Goal: Task Accomplishment & Management: Manage account settings

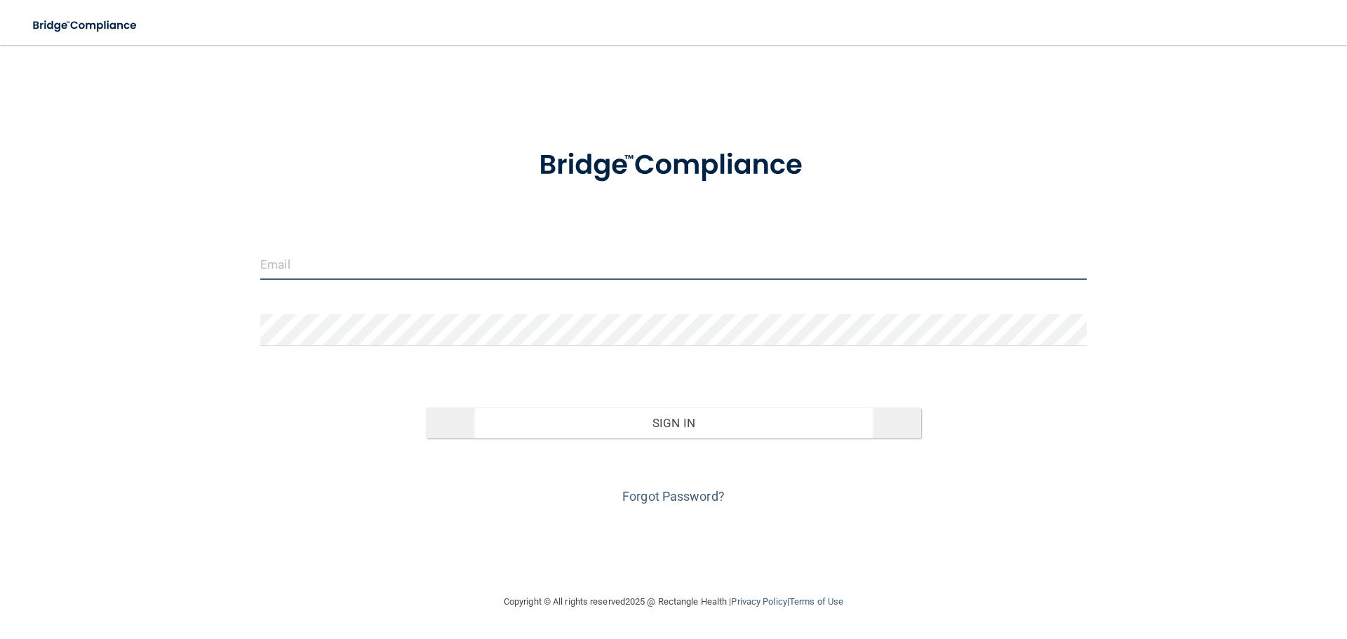
type input "[PERSON_NAME][EMAIL_ADDRESS][DOMAIN_NAME]"
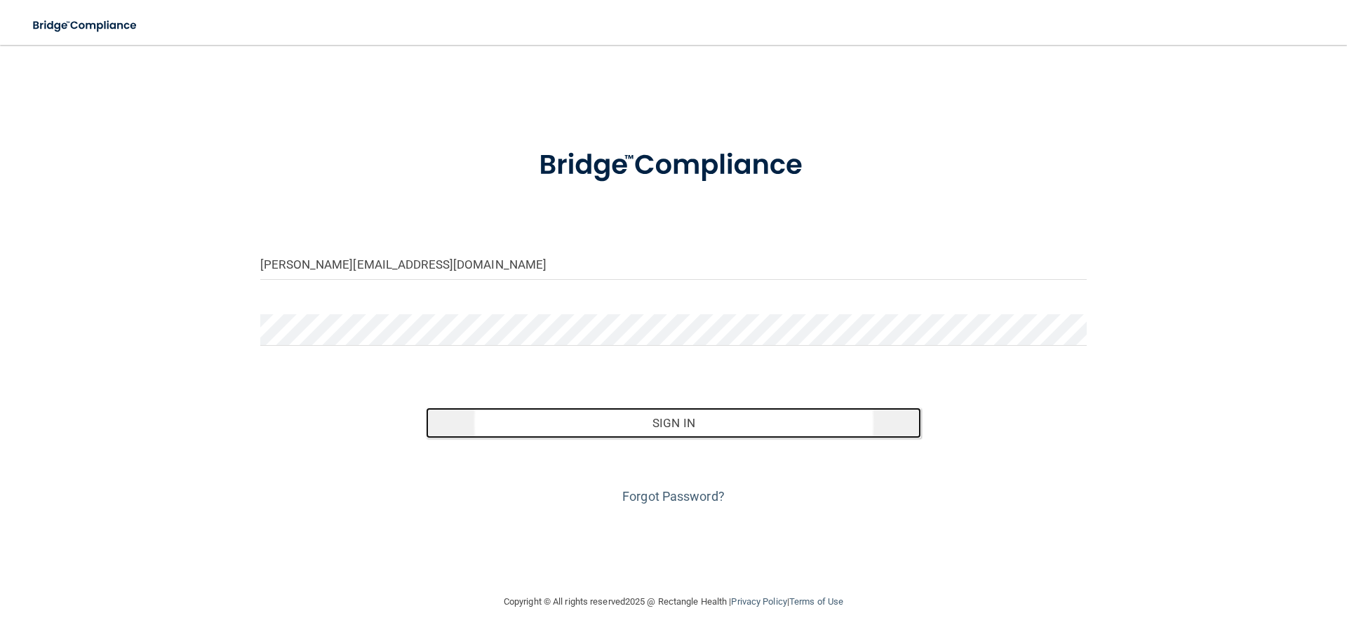
click at [666, 422] on button "Sign In" at bounding box center [674, 423] width 496 height 31
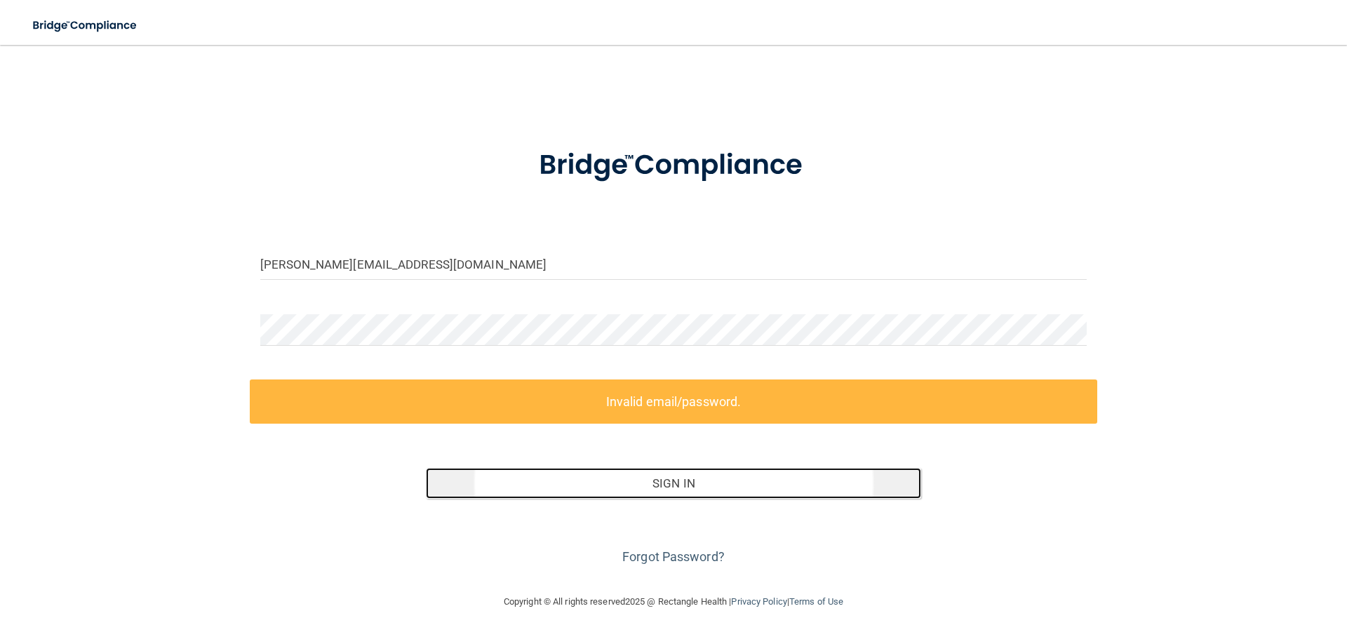
click at [660, 488] on button "Sign In" at bounding box center [674, 483] width 496 height 31
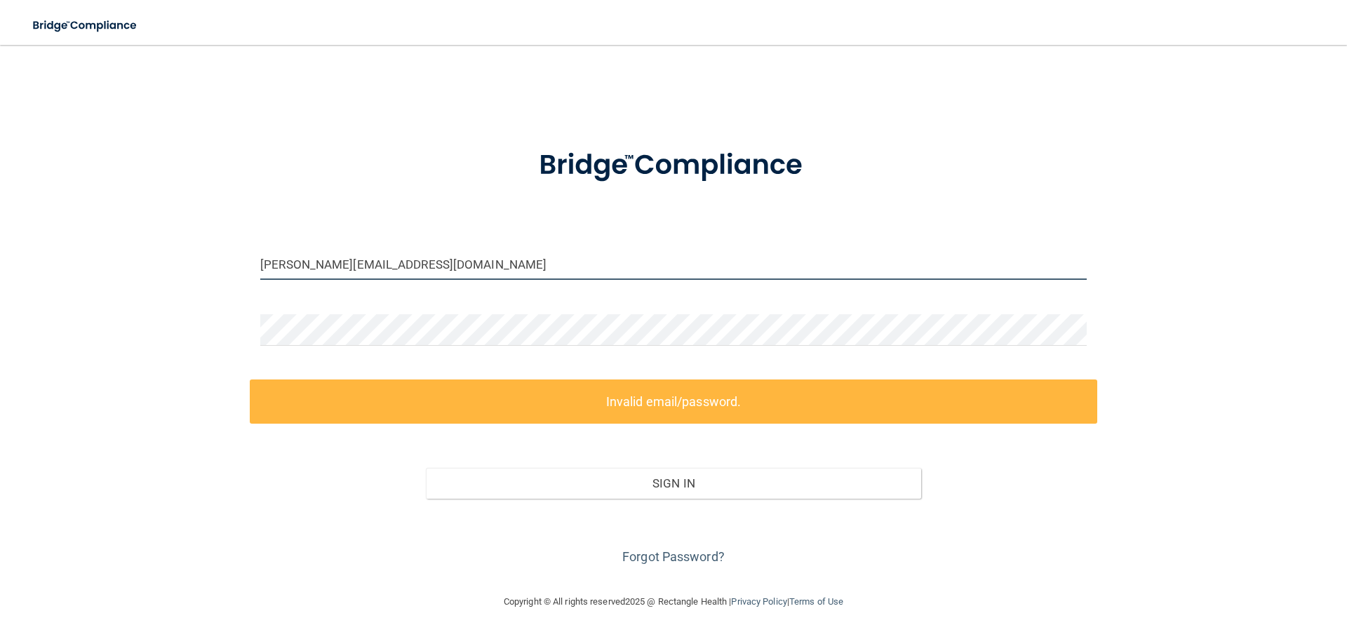
click at [563, 261] on input "jodi@gcendo.com" at bounding box center [673, 264] width 827 height 32
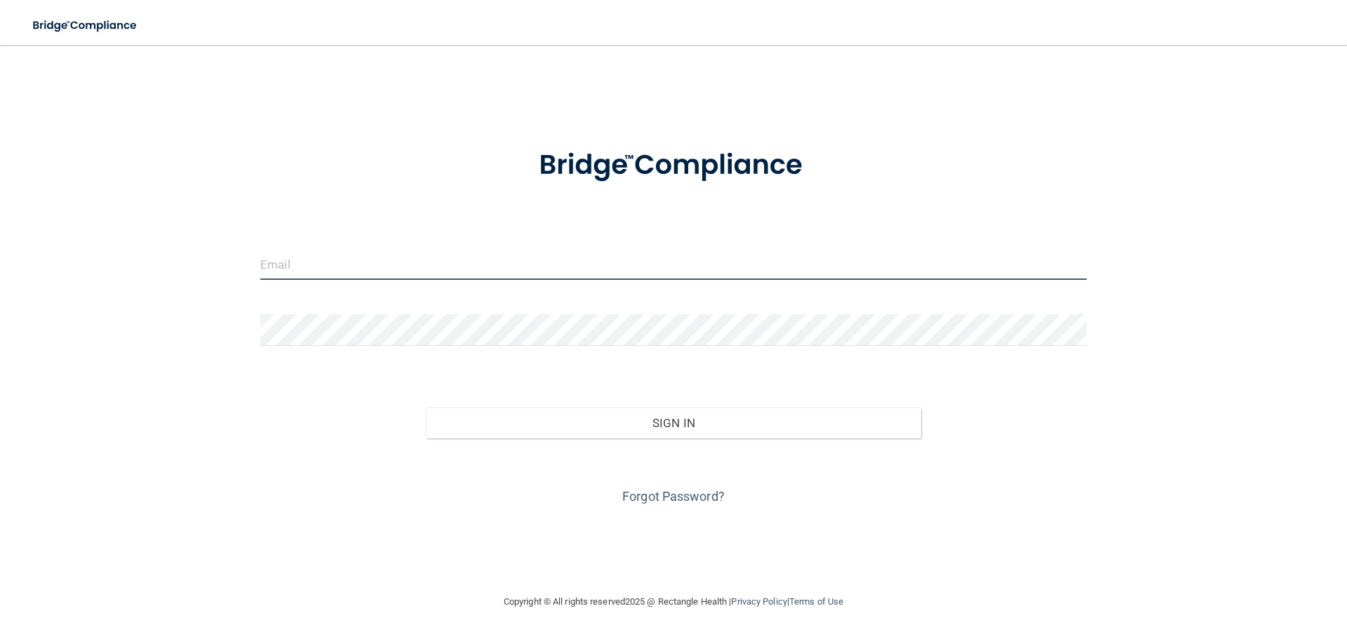
type input "jodi@gcendo.com"
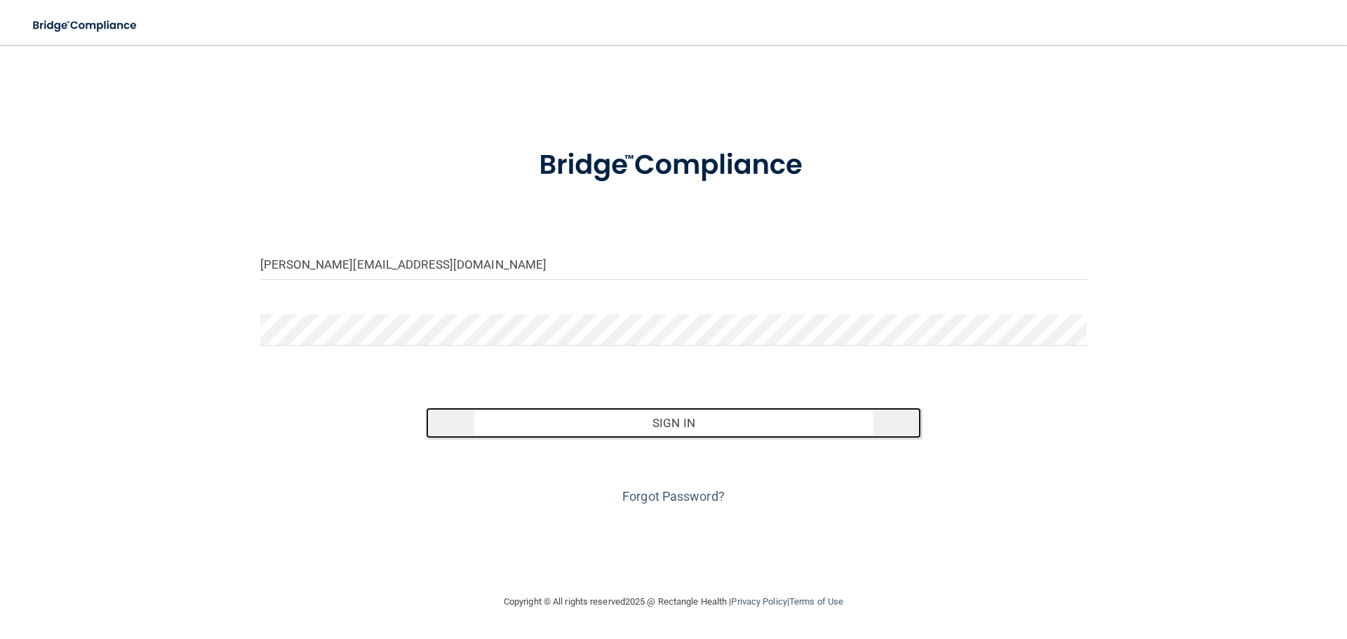
click at [683, 420] on button "Sign In" at bounding box center [674, 423] width 496 height 31
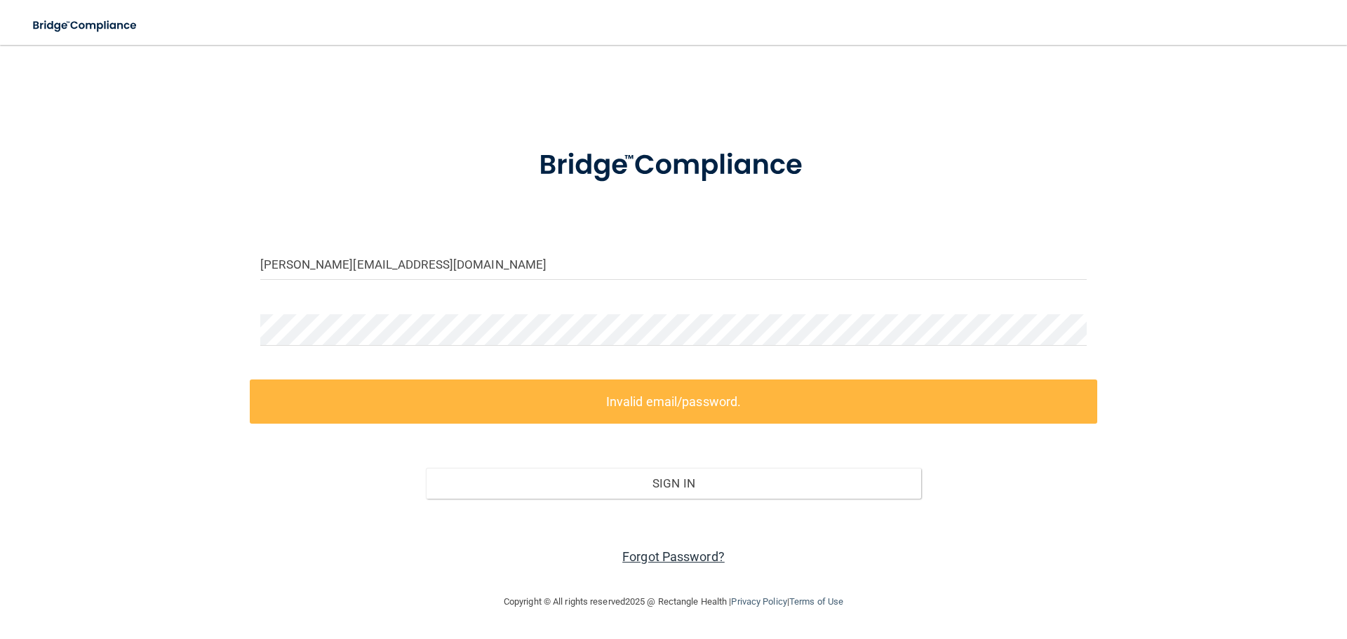
click at [691, 558] on link "Forgot Password?" at bounding box center [674, 557] width 102 height 15
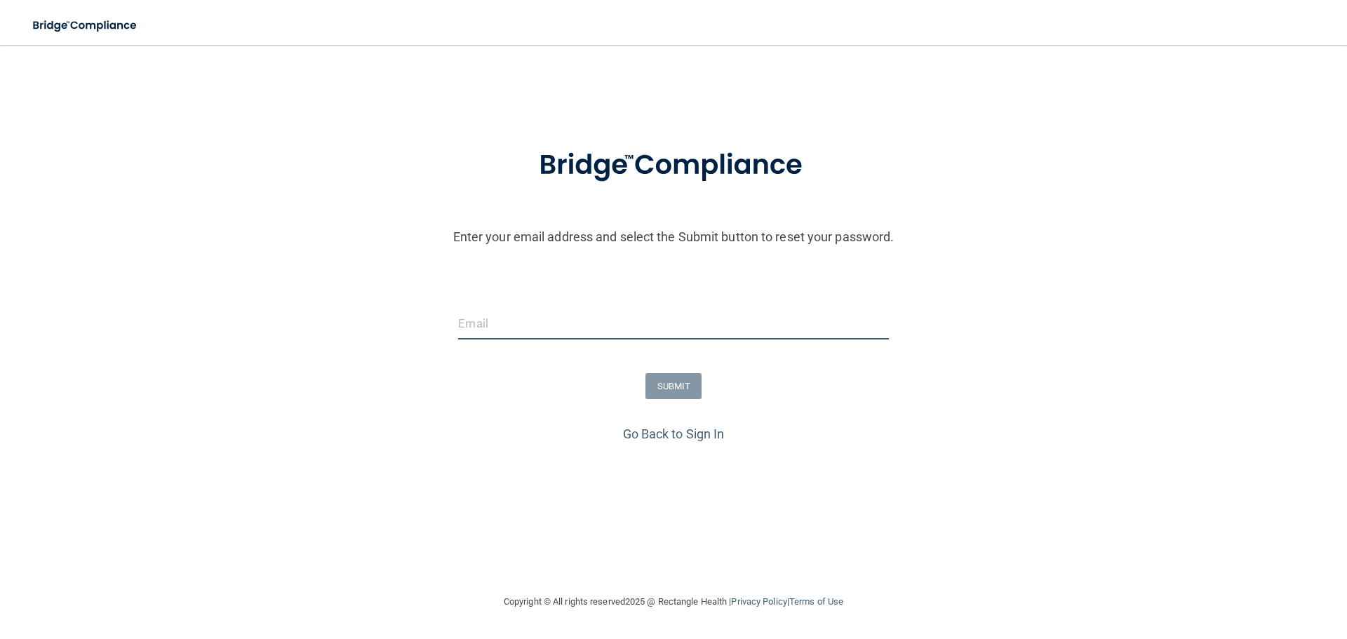
click at [481, 325] on input "email" at bounding box center [673, 324] width 430 height 32
type input "jodi@gcendo.com"
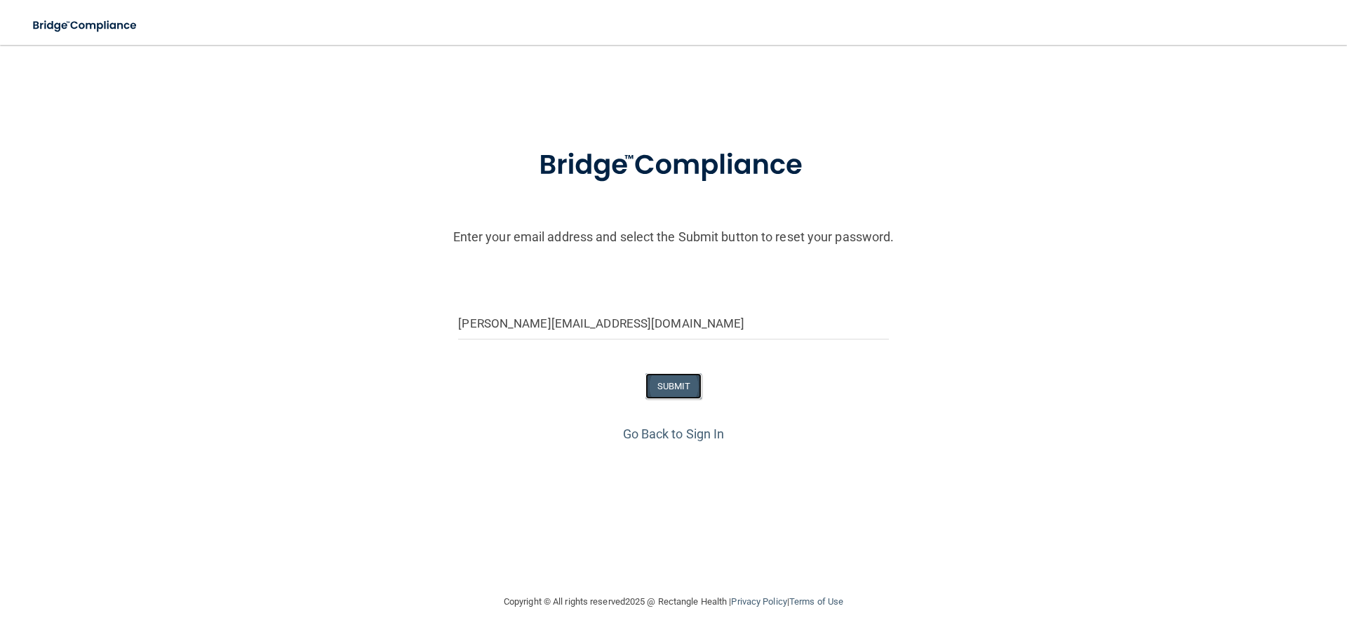
click at [681, 384] on button "SUBMIT" at bounding box center [674, 386] width 57 height 26
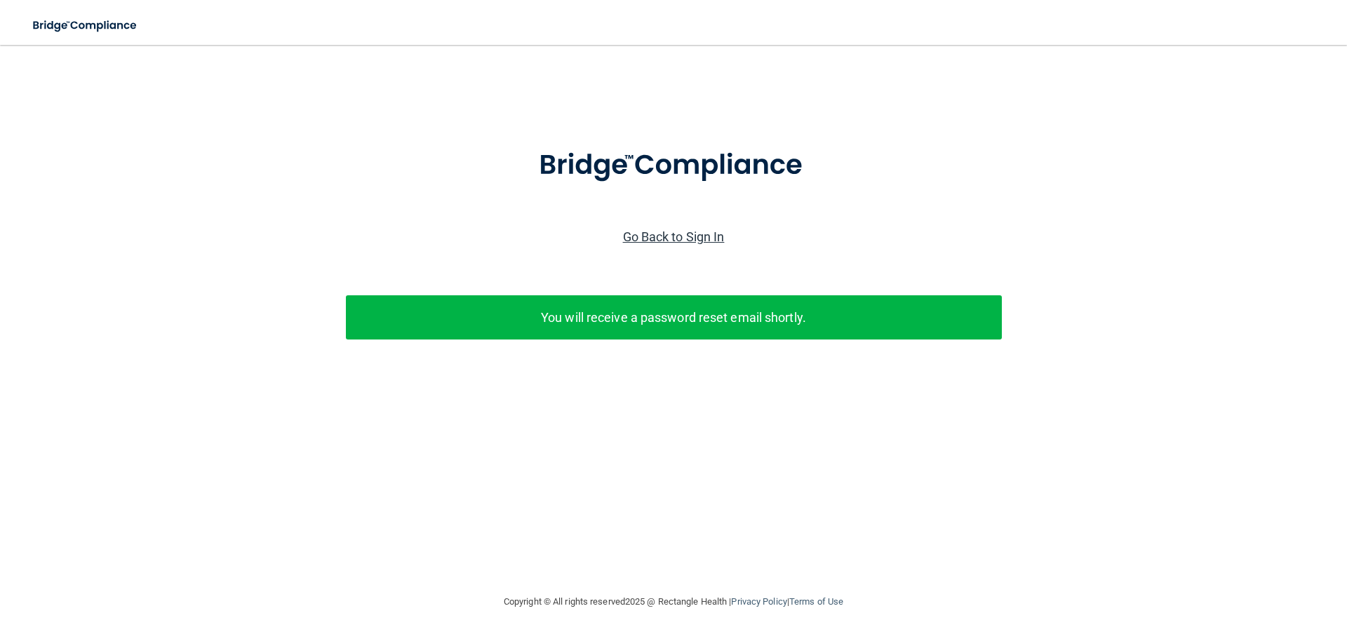
click at [649, 236] on link "Go Back to Sign In" at bounding box center [674, 236] width 102 height 15
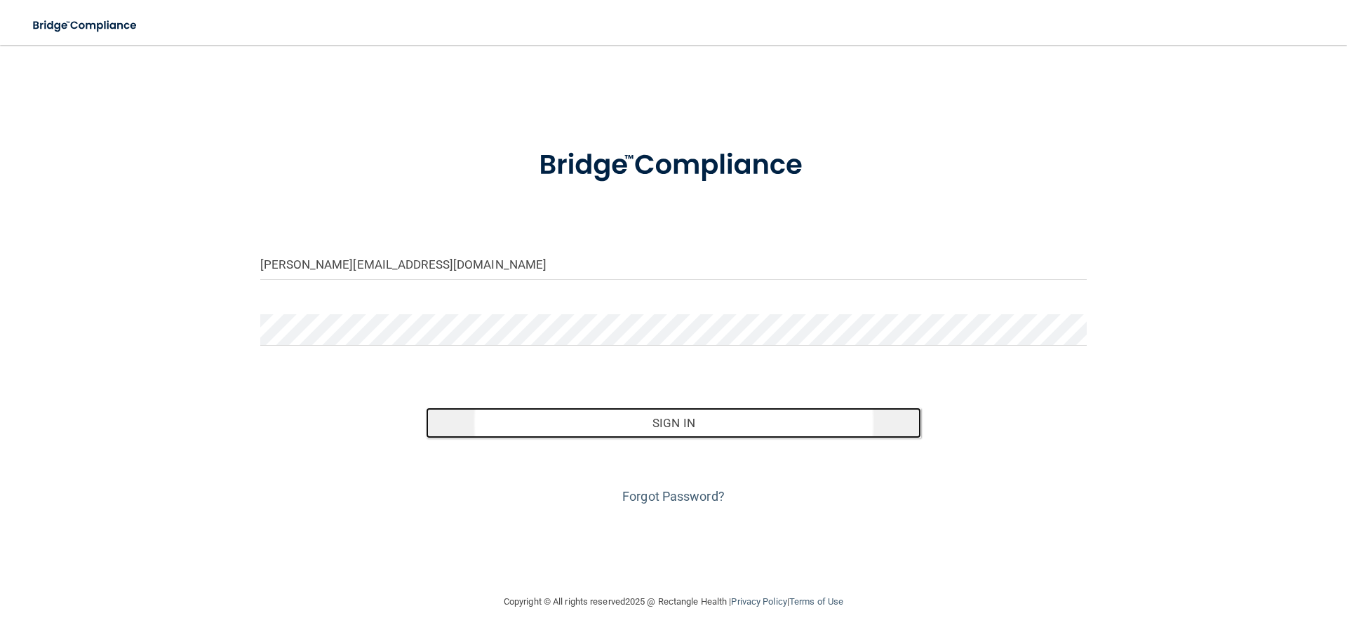
click at [663, 415] on button "Sign In" at bounding box center [674, 423] width 496 height 31
